Goal: Register for event/course

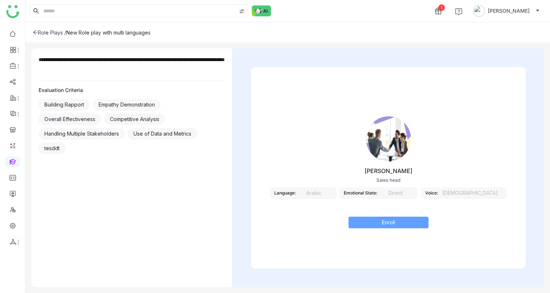
click at [391, 226] on span "Enroll" at bounding box center [388, 223] width 13 height 8
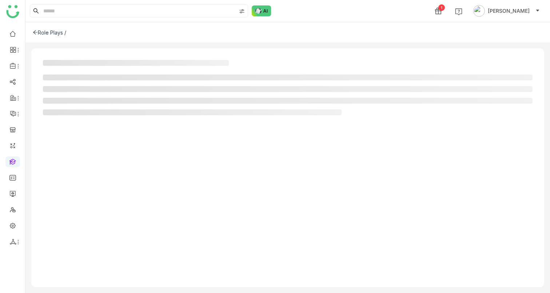
click at [388, 222] on div at bounding box center [287, 167] width 513 height 239
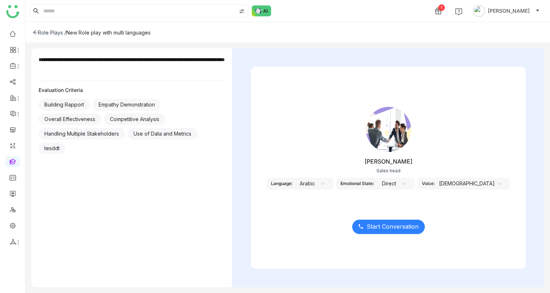
click at [381, 232] on button "Start Conversation" at bounding box center [388, 227] width 73 height 15
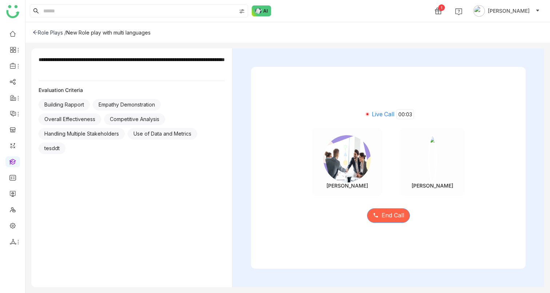
click at [379, 215] on button "End Call" at bounding box center [388, 215] width 43 height 15
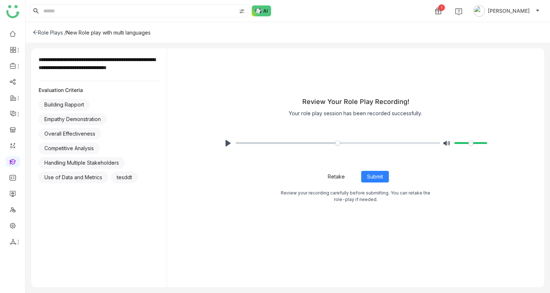
click at [38, 33] on div "Role Plays /" at bounding box center [49, 32] width 33 height 6
